Goal: Task Accomplishment & Management: Manage account settings

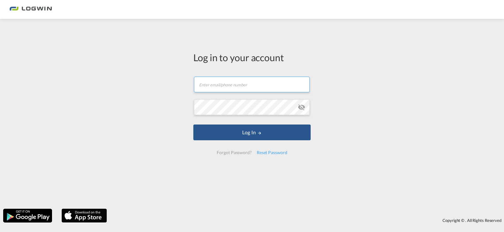
click at [233, 87] on input "text" at bounding box center [252, 85] width 116 height 16
type input "[PERSON_NAME][EMAIL_ADDRESS][PERSON_NAME][DOMAIN_NAME]"
click at [193, 125] on button "Log In" at bounding box center [251, 133] width 117 height 16
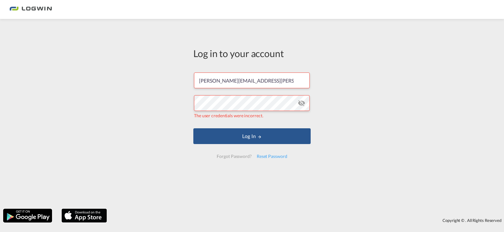
click at [303, 103] on md-icon "icon-eye-off" at bounding box center [302, 103] width 8 height 8
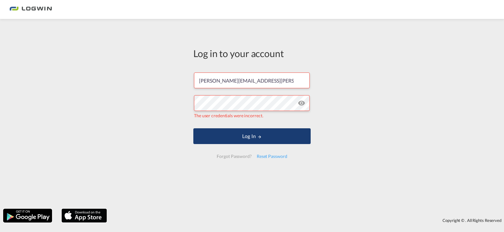
click at [275, 133] on button "Log In" at bounding box center [251, 136] width 117 height 16
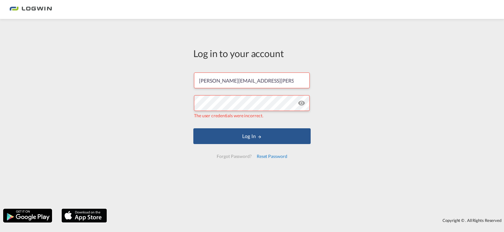
click at [270, 158] on div "Reset Password" at bounding box center [272, 156] width 36 height 11
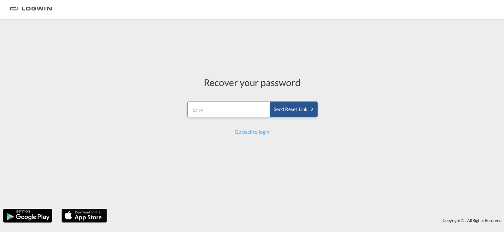
click at [213, 115] on input "email" at bounding box center [229, 110] width 84 height 16
type input "[PERSON_NAME][EMAIL_ADDRESS][PERSON_NAME][DOMAIN_NAME]"
click at [290, 111] on div "Send reset link" at bounding box center [294, 109] width 40 height 7
